Goal: Transaction & Acquisition: Purchase product/service

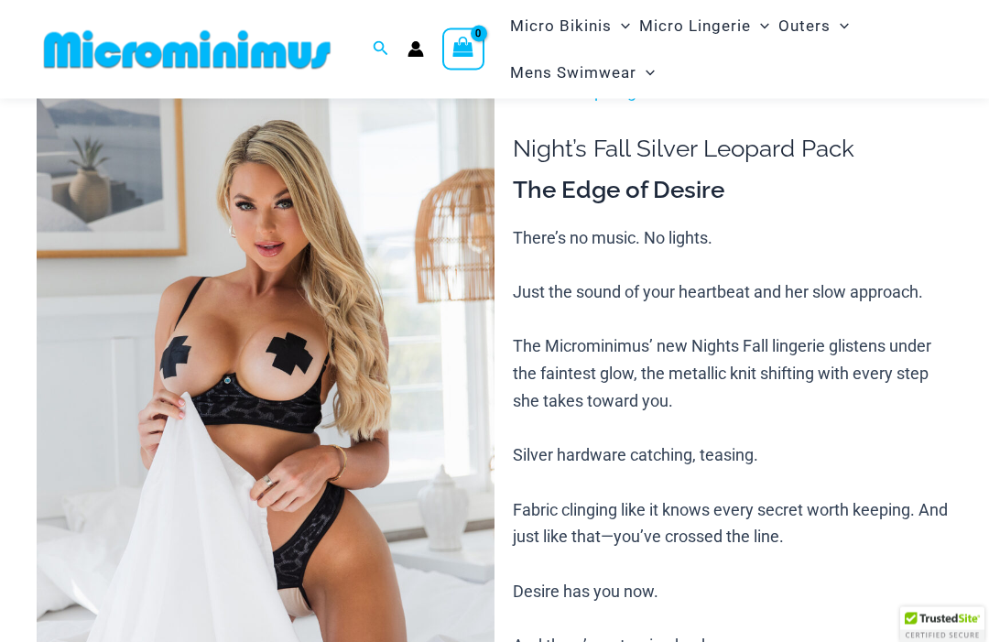
scroll to position [75, 0]
click at [398, 534] on img at bounding box center [266, 421] width 458 height 686
click at [438, 461] on img at bounding box center [266, 421] width 458 height 686
click at [437, 491] on img at bounding box center [266, 421] width 458 height 686
click at [437, 491] on div at bounding box center [494, 351] width 395 height 593
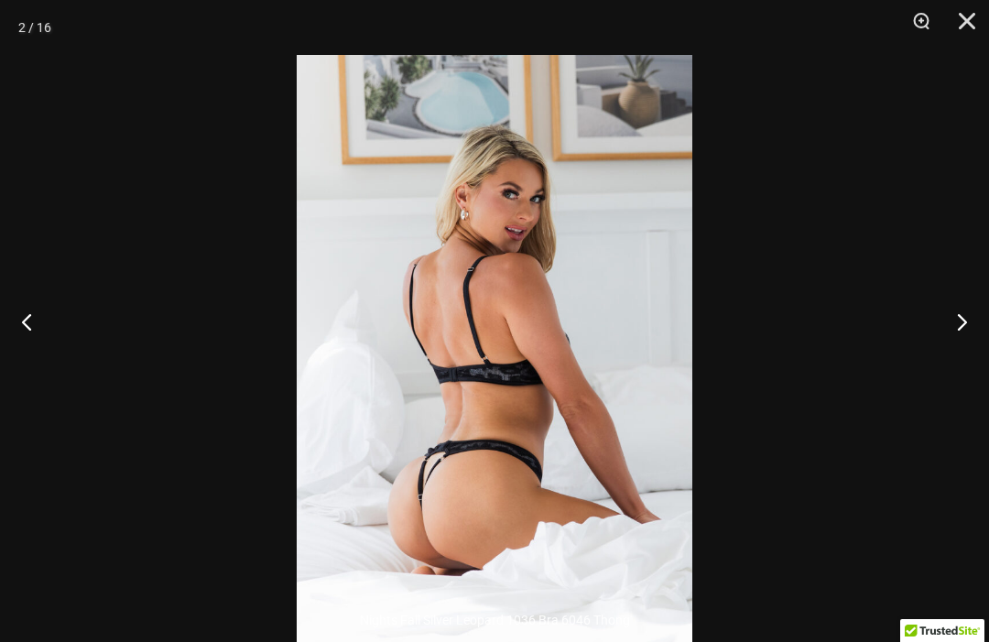
click at [827, 362] on div at bounding box center [494, 321] width 989 height 642
click at [964, 350] on button "Next" at bounding box center [954, 321] width 69 height 92
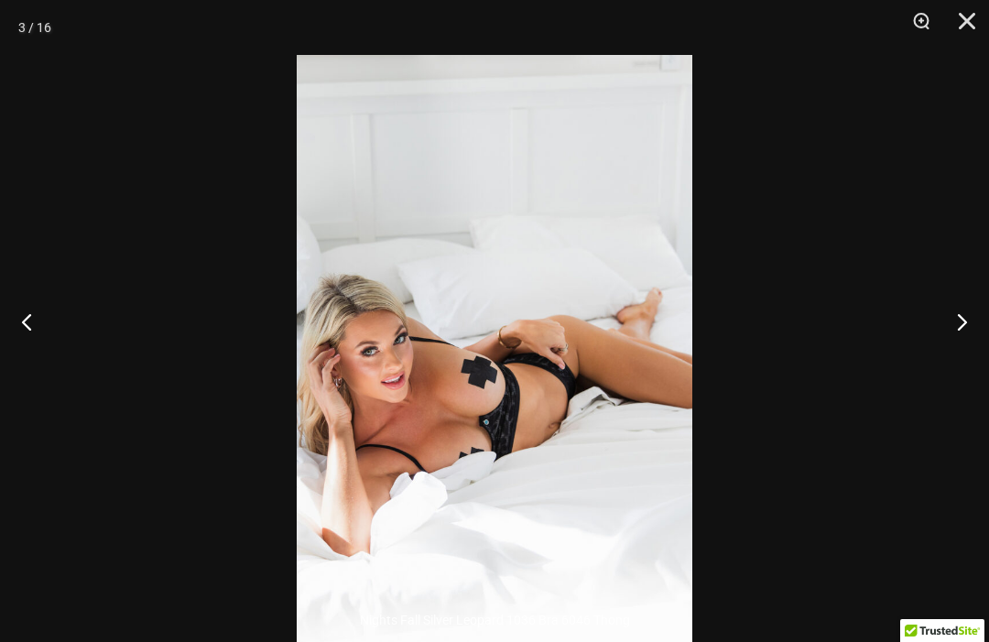
click at [957, 351] on button "Next" at bounding box center [954, 321] width 69 height 92
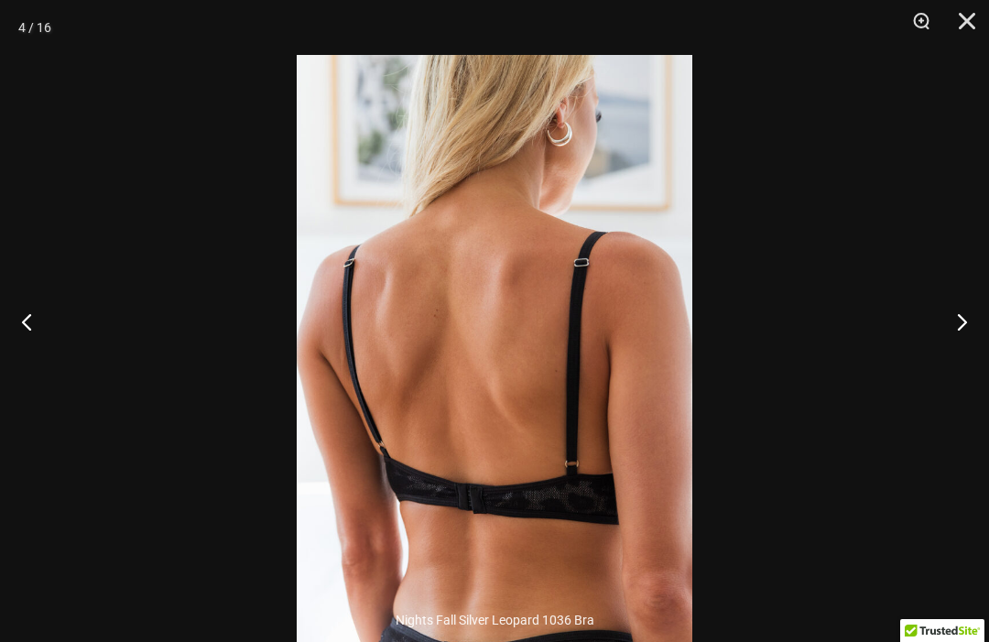
click at [956, 359] on button "Next" at bounding box center [954, 321] width 69 height 92
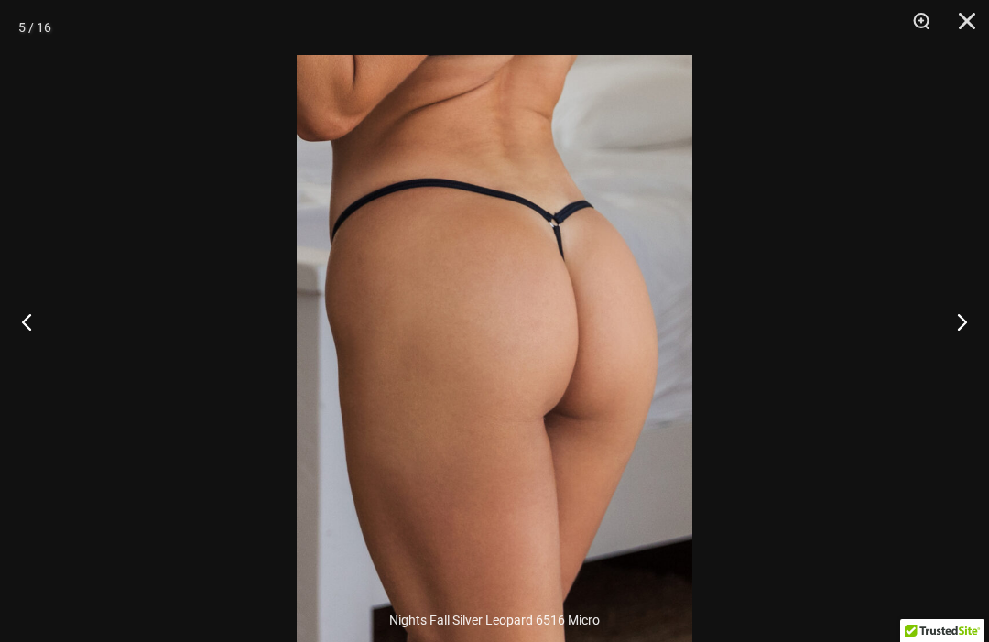
click at [945, 360] on button "Next" at bounding box center [954, 321] width 69 height 92
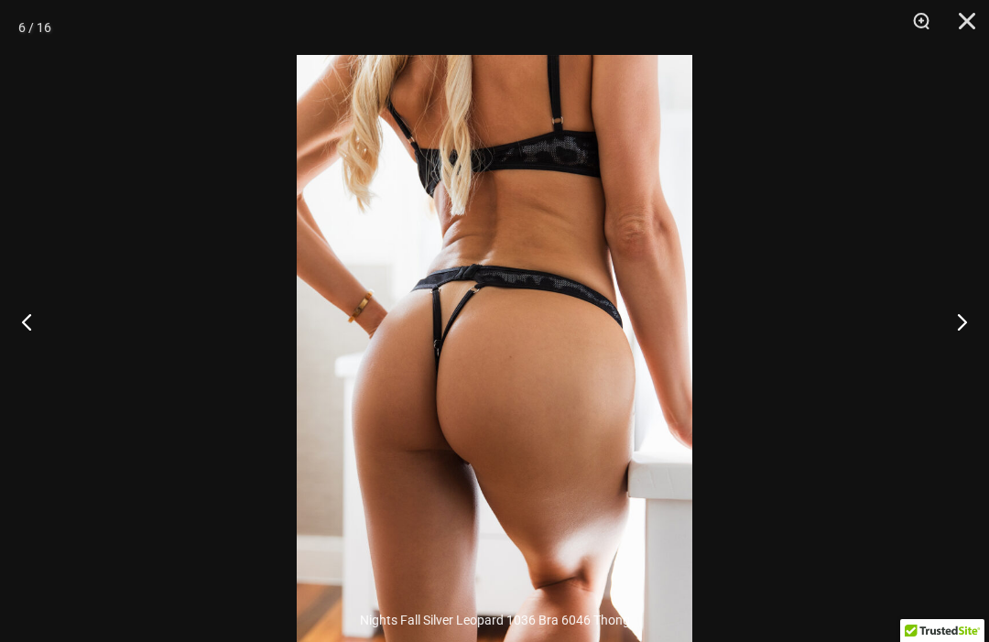
click at [942, 365] on button "Next" at bounding box center [954, 321] width 69 height 92
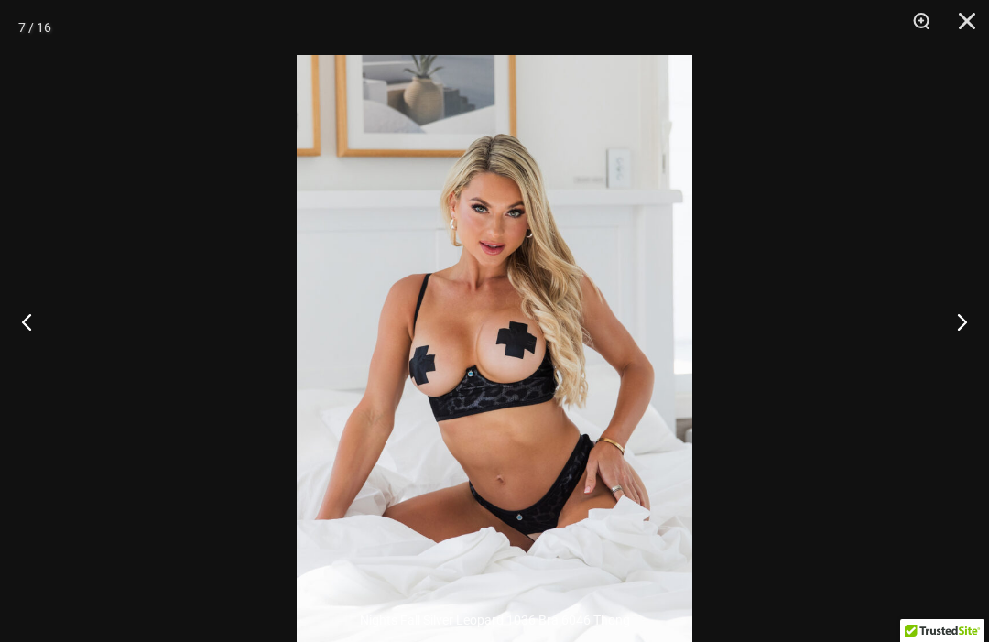
click at [939, 367] on button "Next" at bounding box center [954, 321] width 69 height 92
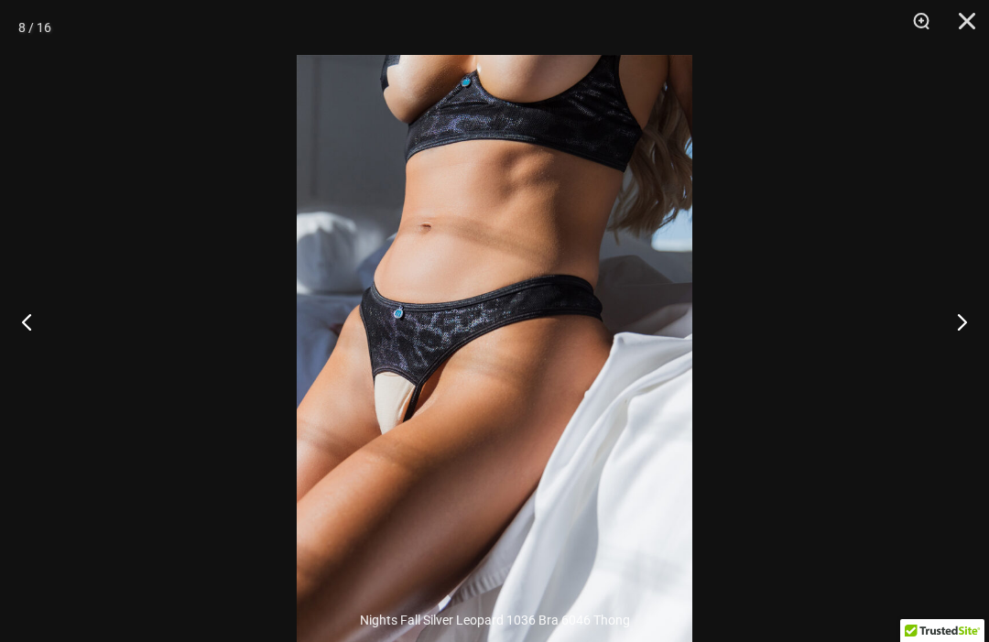
click at [949, 367] on button "Next" at bounding box center [954, 321] width 69 height 92
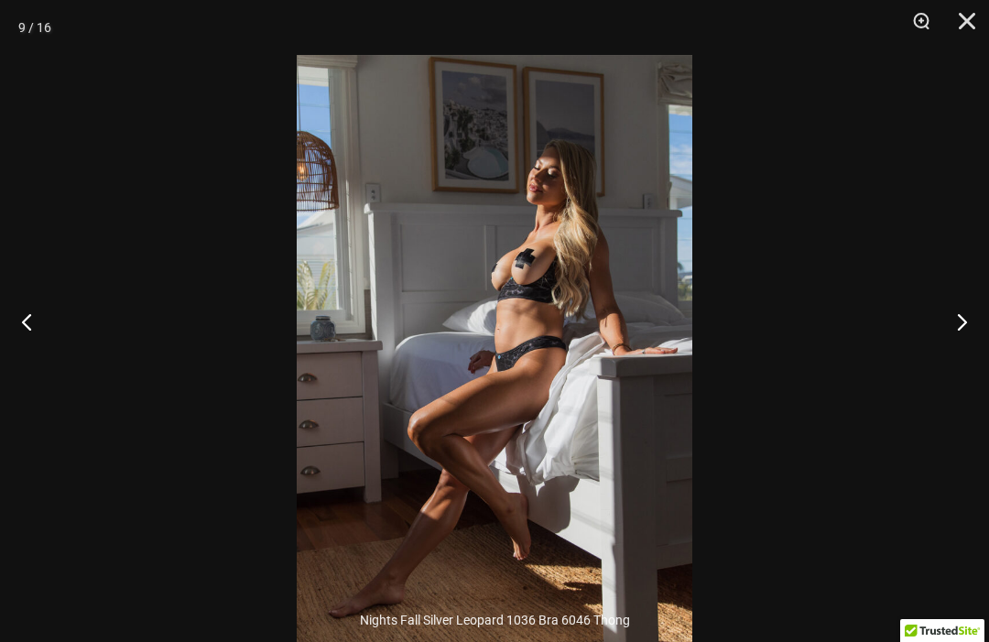
click at [945, 367] on button "Next" at bounding box center [954, 321] width 69 height 92
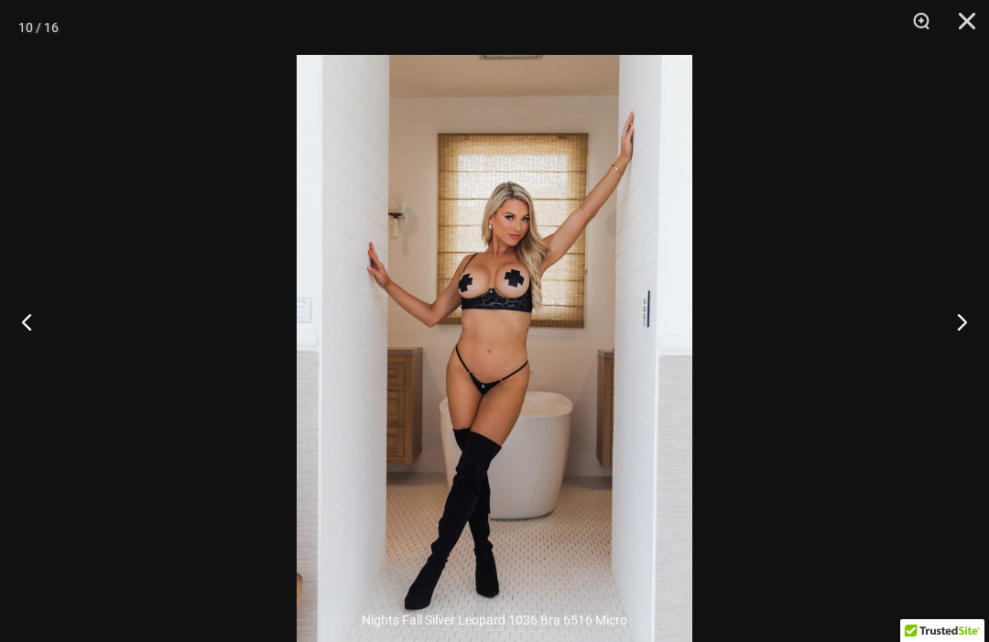
click at [603, 436] on img at bounding box center [494, 351] width 395 height 593
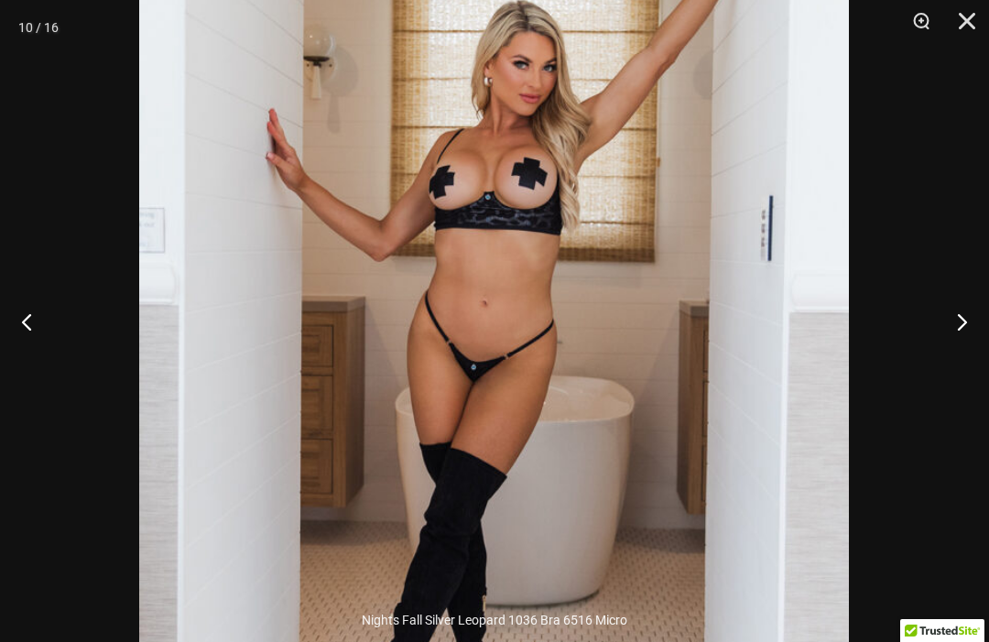
click at [980, 16] on button "Close" at bounding box center [960, 27] width 46 height 55
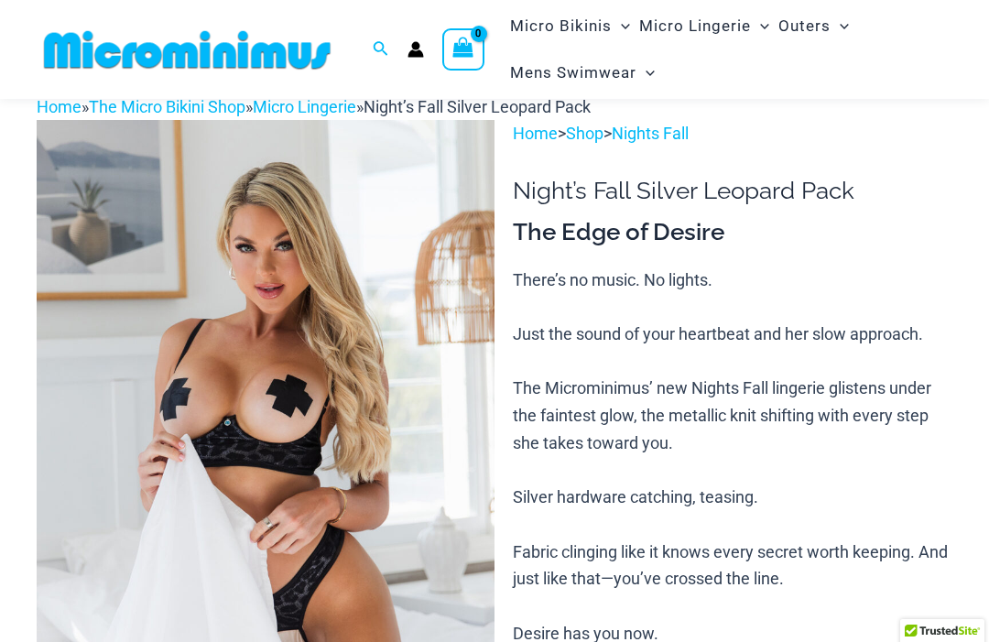
scroll to position [0, 0]
